Goal: Transaction & Acquisition: Purchase product/service

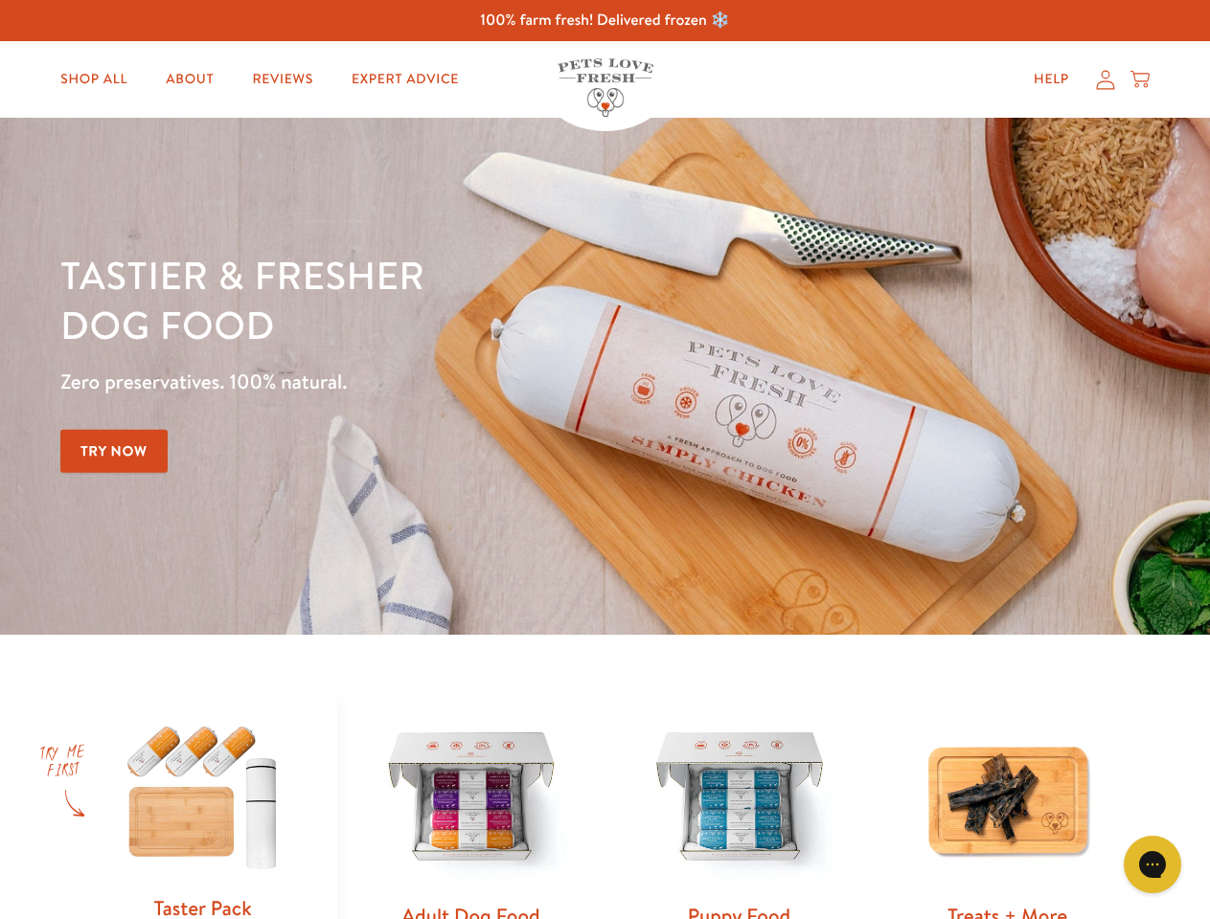
click at [604, 460] on div "Tastier & fresher dog food Zero preservatives. 100% natural. Try Now" at bounding box center [423, 376] width 726 height 253
click at [1152, 865] on icon "Gorgias live chat" at bounding box center [1151, 864] width 18 height 18
